Goal: Find specific page/section: Find specific page/section

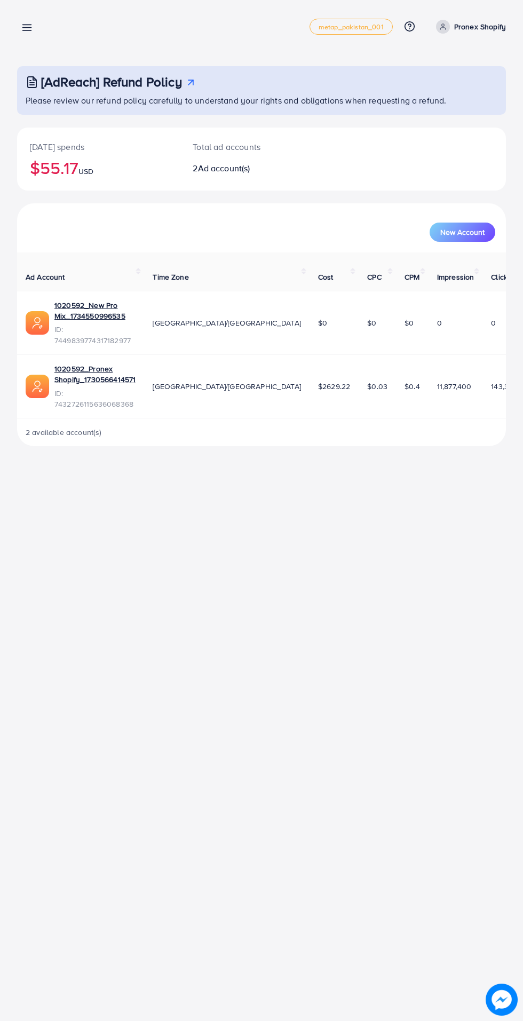
click at [27, 28] on line at bounding box center [27, 28] width 9 height 0
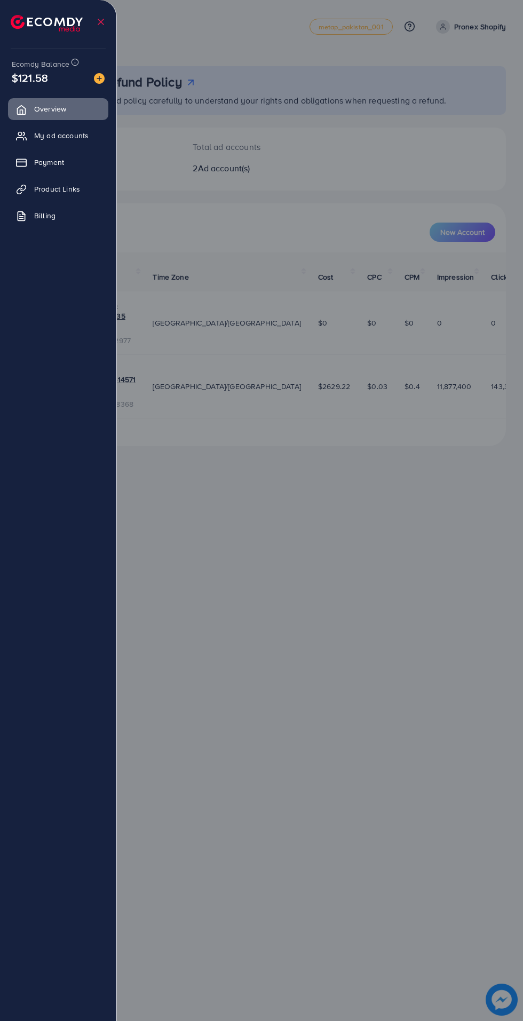
click at [78, 187] on span "Product Links" at bounding box center [57, 189] width 46 height 11
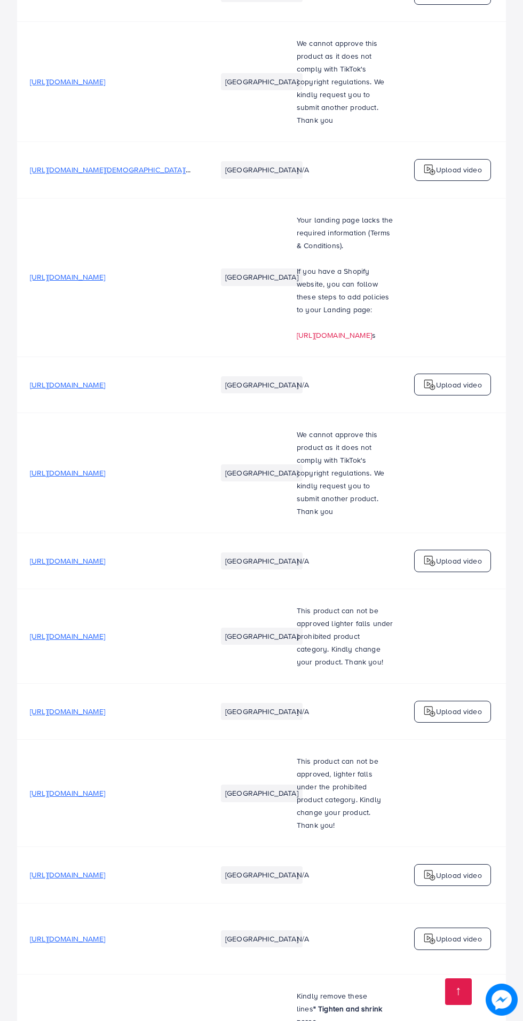
scroll to position [2393, 0]
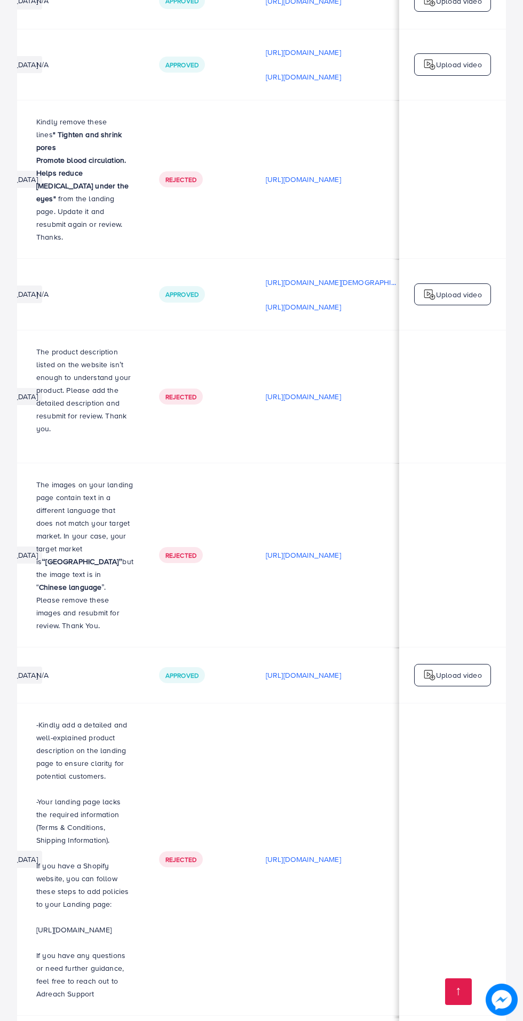
scroll to position [0, 0]
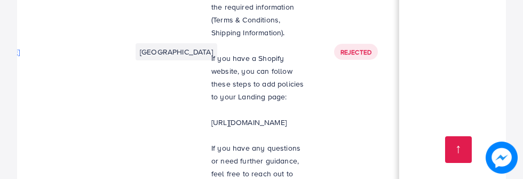
scroll to position [0, 92]
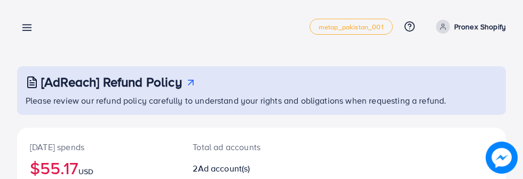
scroll to position [35, 0]
